Goal: Entertainment & Leisure: Consume media (video, audio)

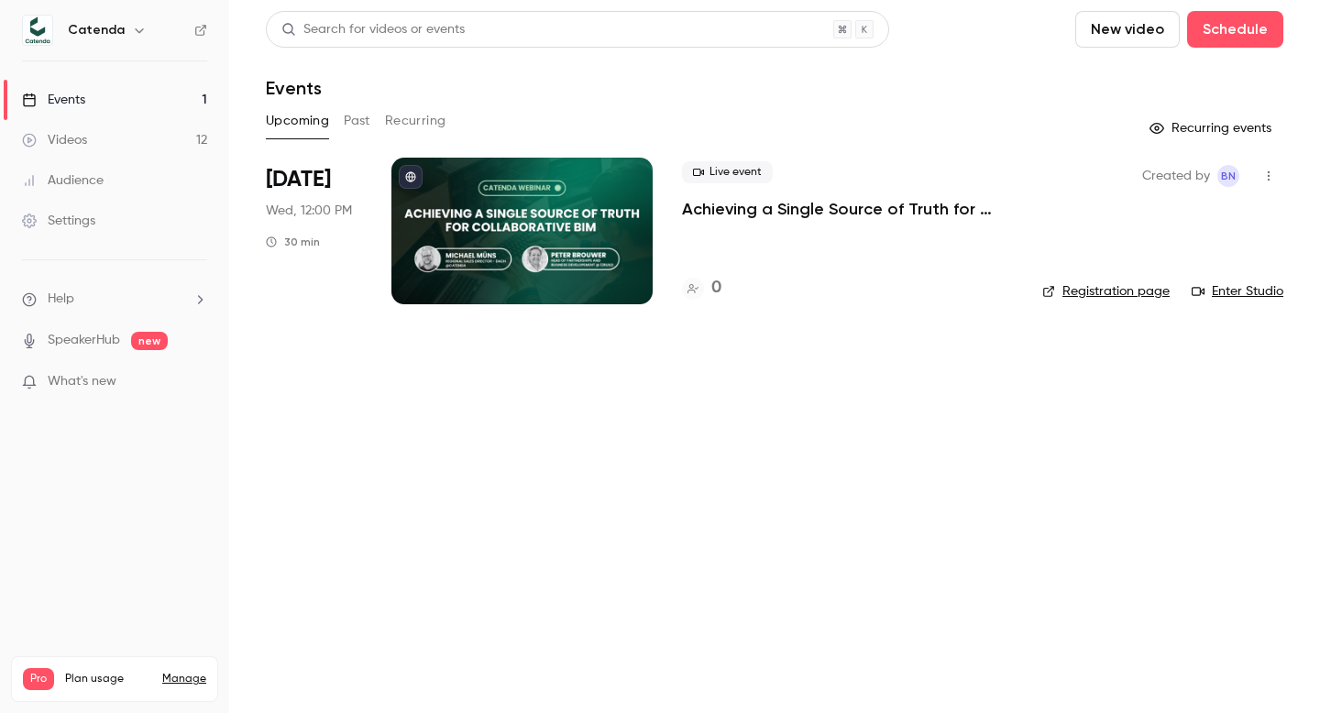
click at [114, 151] on link "Videos 12" at bounding box center [114, 140] width 229 height 40
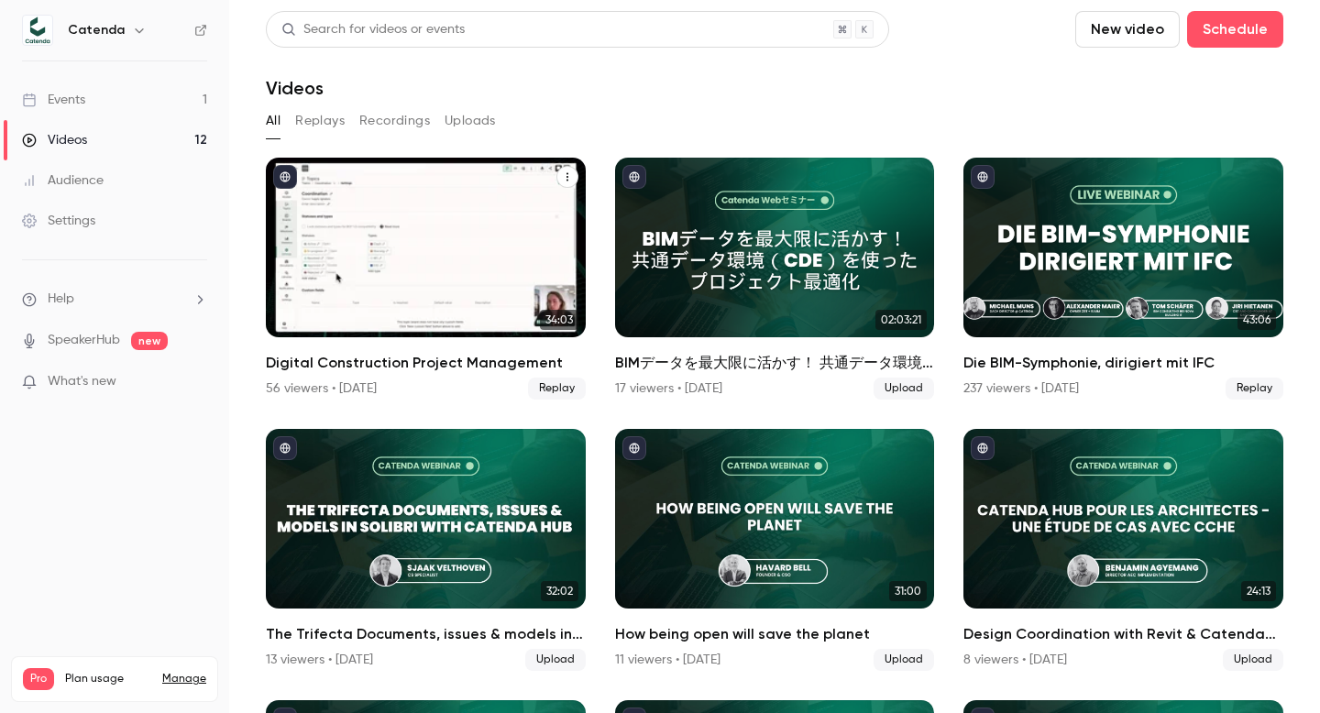
click at [358, 370] on h2 "Digital Construction Project Management" at bounding box center [426, 363] width 320 height 22
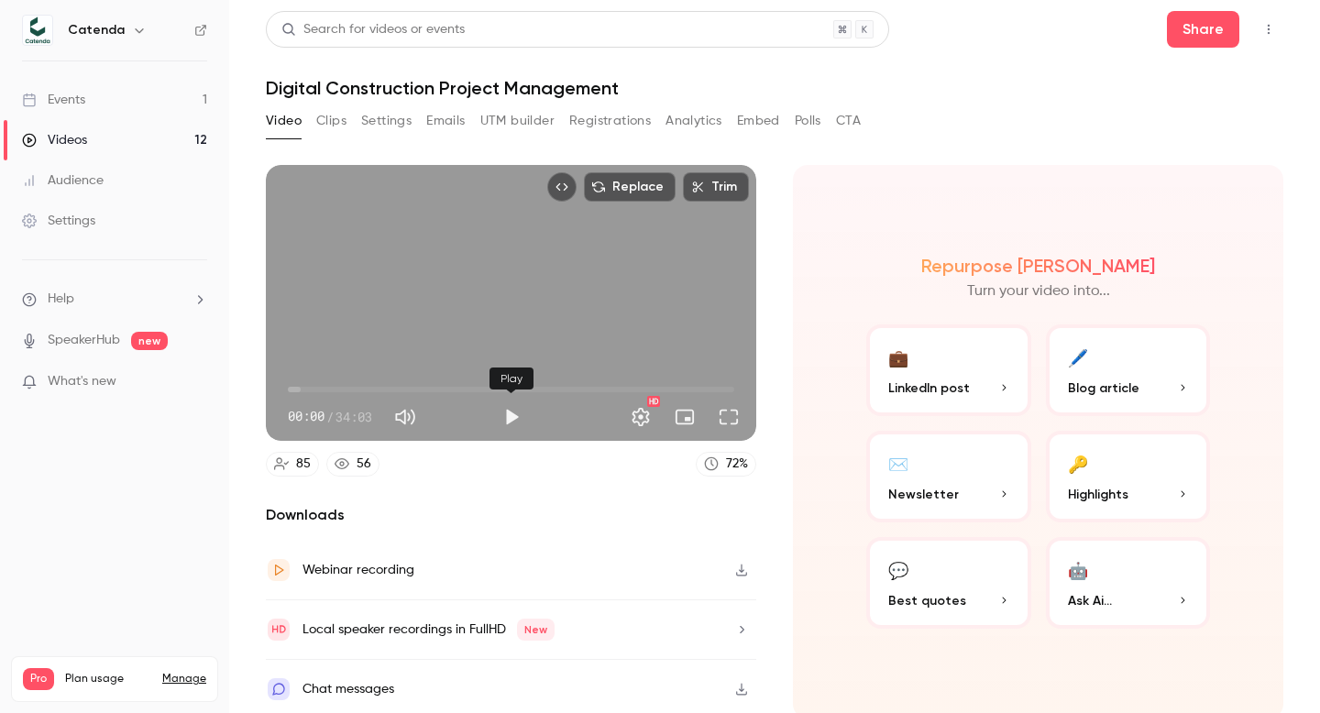
click at [513, 414] on button "Play" at bounding box center [511, 417] width 37 height 37
click at [726, 418] on button "Full screen" at bounding box center [729, 417] width 37 height 37
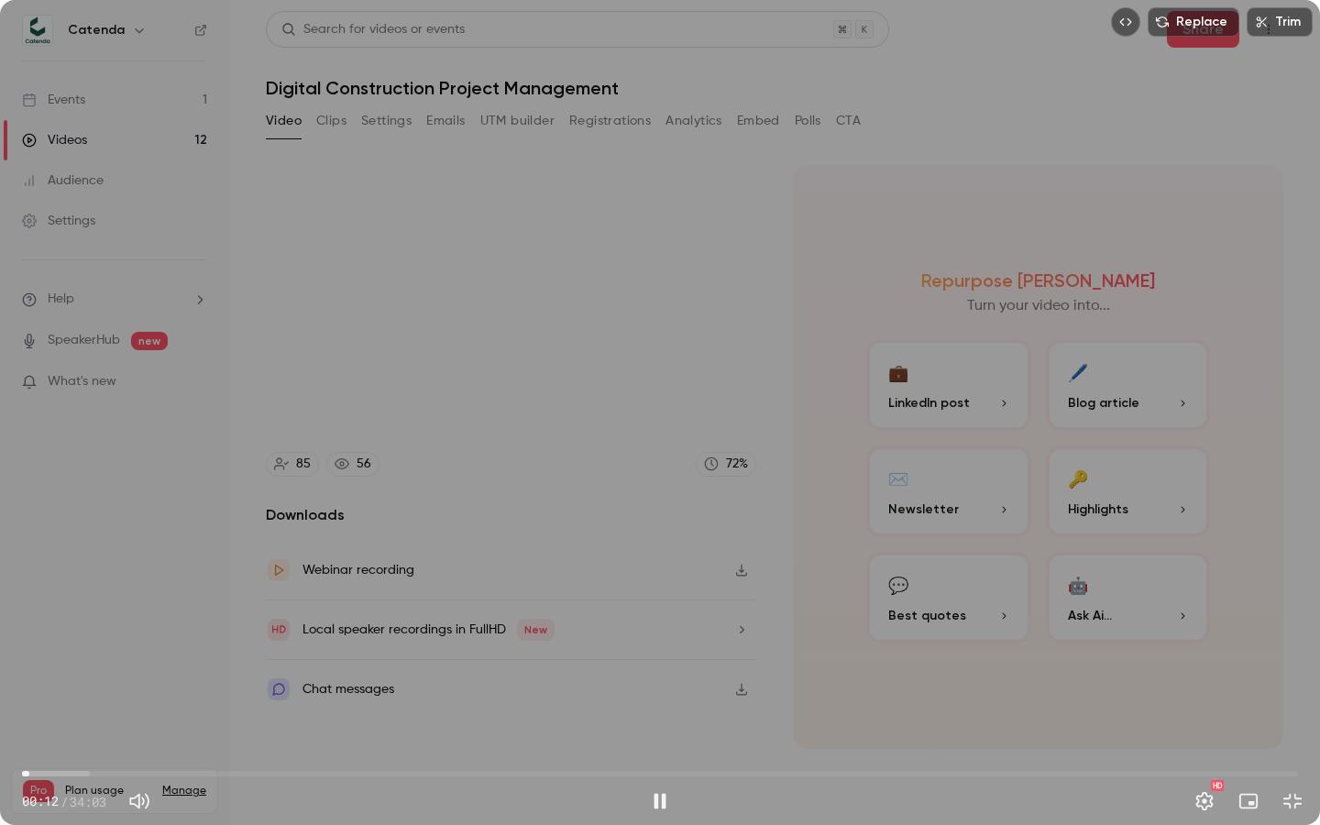
drag, startPoint x: 42, startPoint y: 776, endPoint x: 282, endPoint y: 680, distance: 258.5
click at [42, 712] on span "00:12" at bounding box center [660, 773] width 1276 height 29
click at [73, 712] on span "01:22" at bounding box center [660, 773] width 1276 height 29
click at [116, 712] on span "01:26" at bounding box center [660, 773] width 1276 height 29
click at [129, 712] on span "02:31" at bounding box center [660, 773] width 1276 height 29
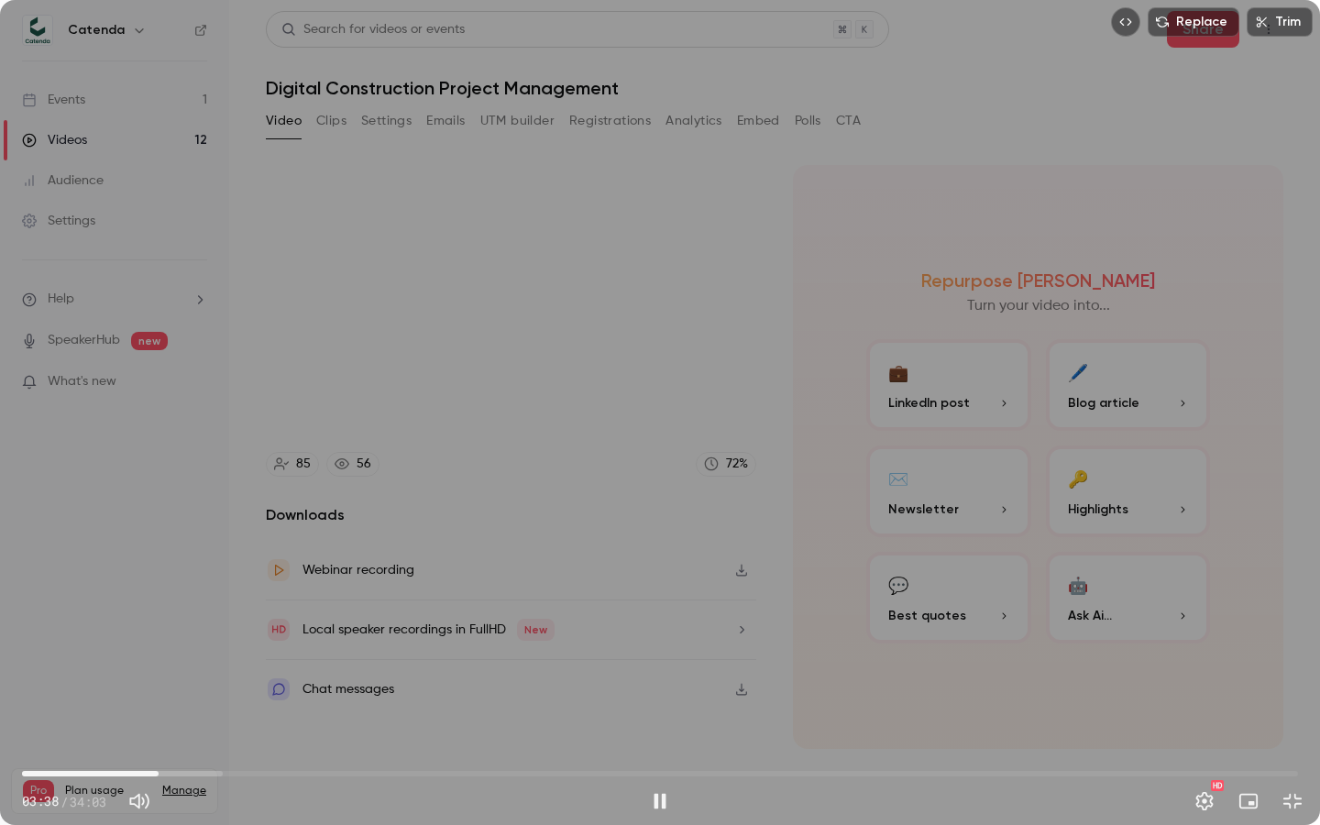
click at [656, 712] on button "Pause" at bounding box center [660, 801] width 37 height 37
click at [1294, 712] on button "Exit full screen" at bounding box center [1293, 801] width 37 height 37
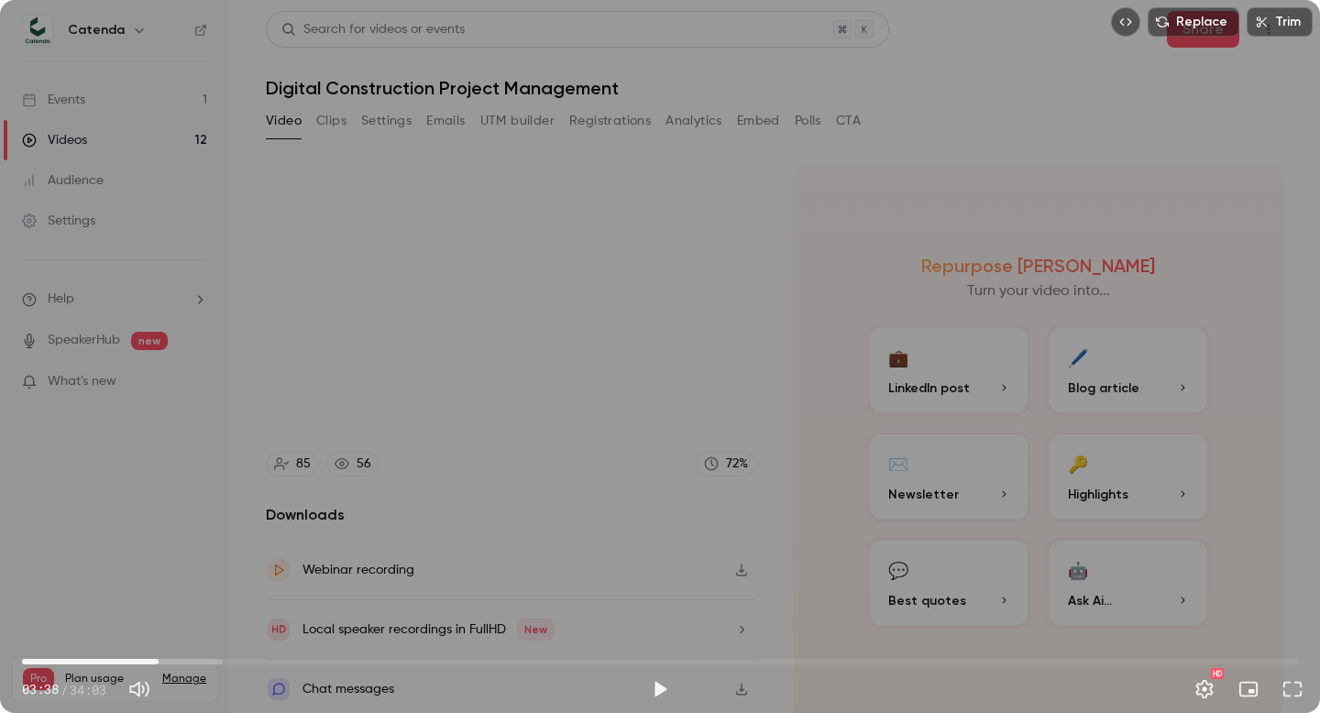
type input "*****"
